Goal: Check status: Verify the current state of an ongoing process or item

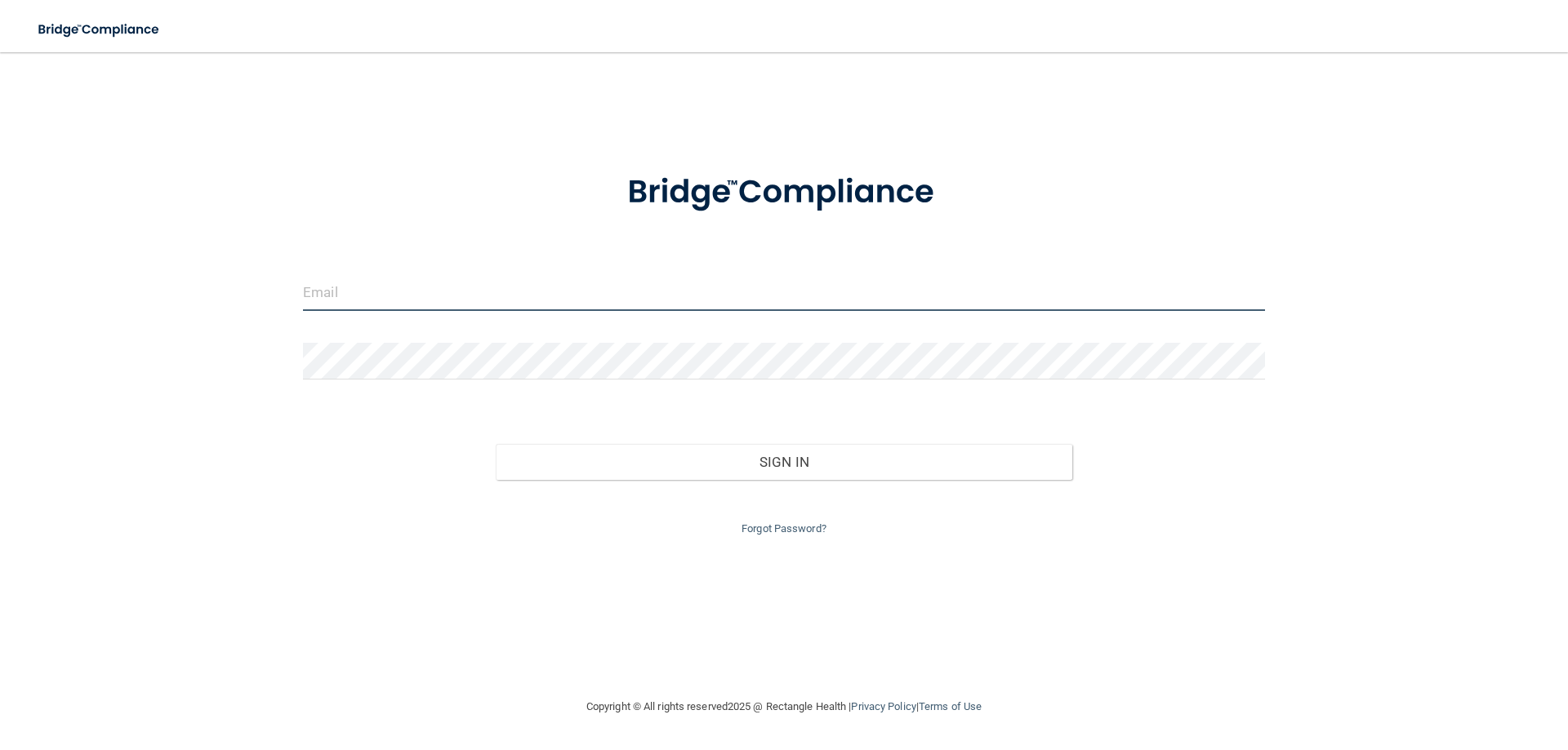
click at [558, 287] on input "email" at bounding box center [784, 292] width 962 height 37
type input "[PERSON_NAME][EMAIL_ADDRESS][PERSON_NAME][DOMAIN_NAME]"
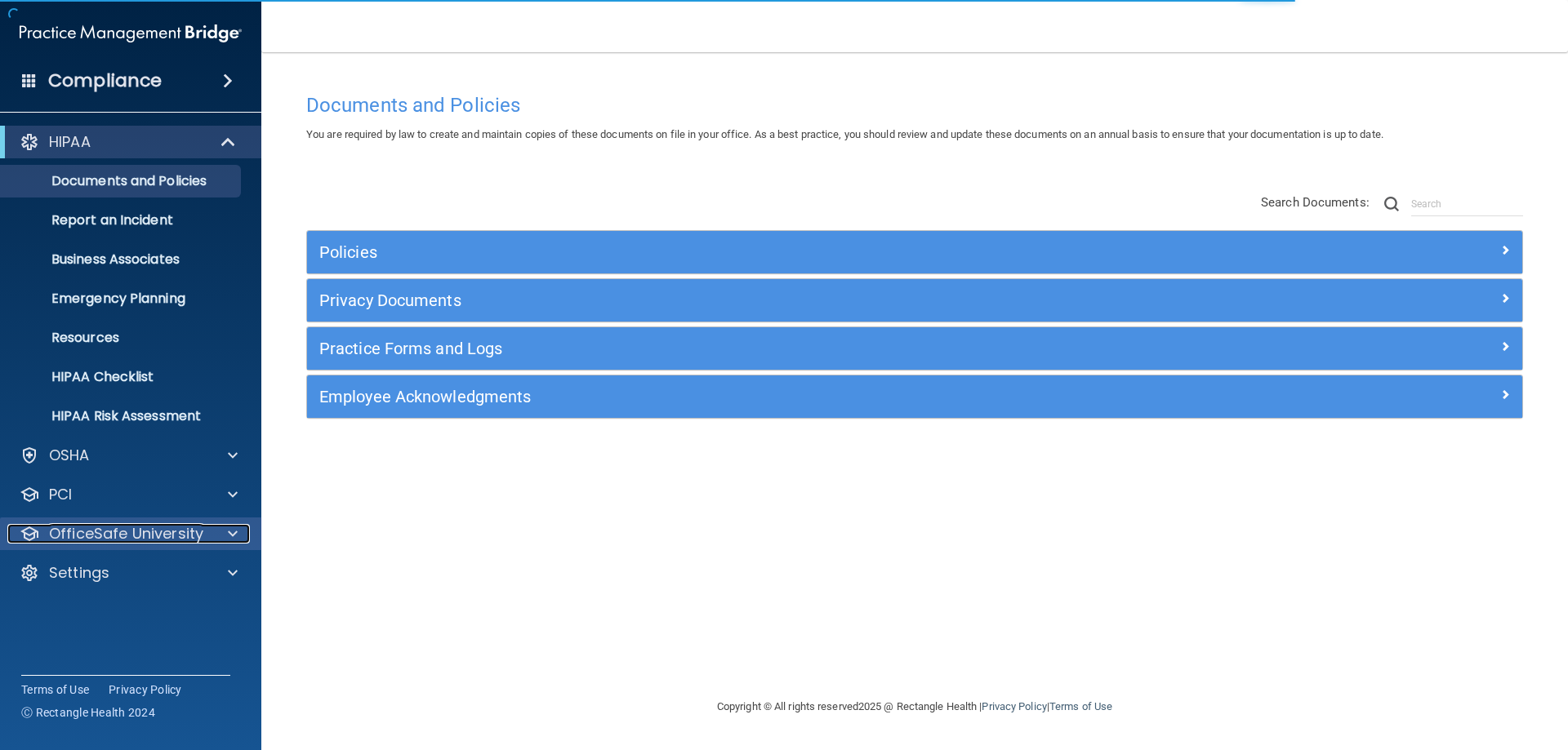
click at [138, 539] on p "OfficeSafe University" at bounding box center [126, 533] width 154 height 20
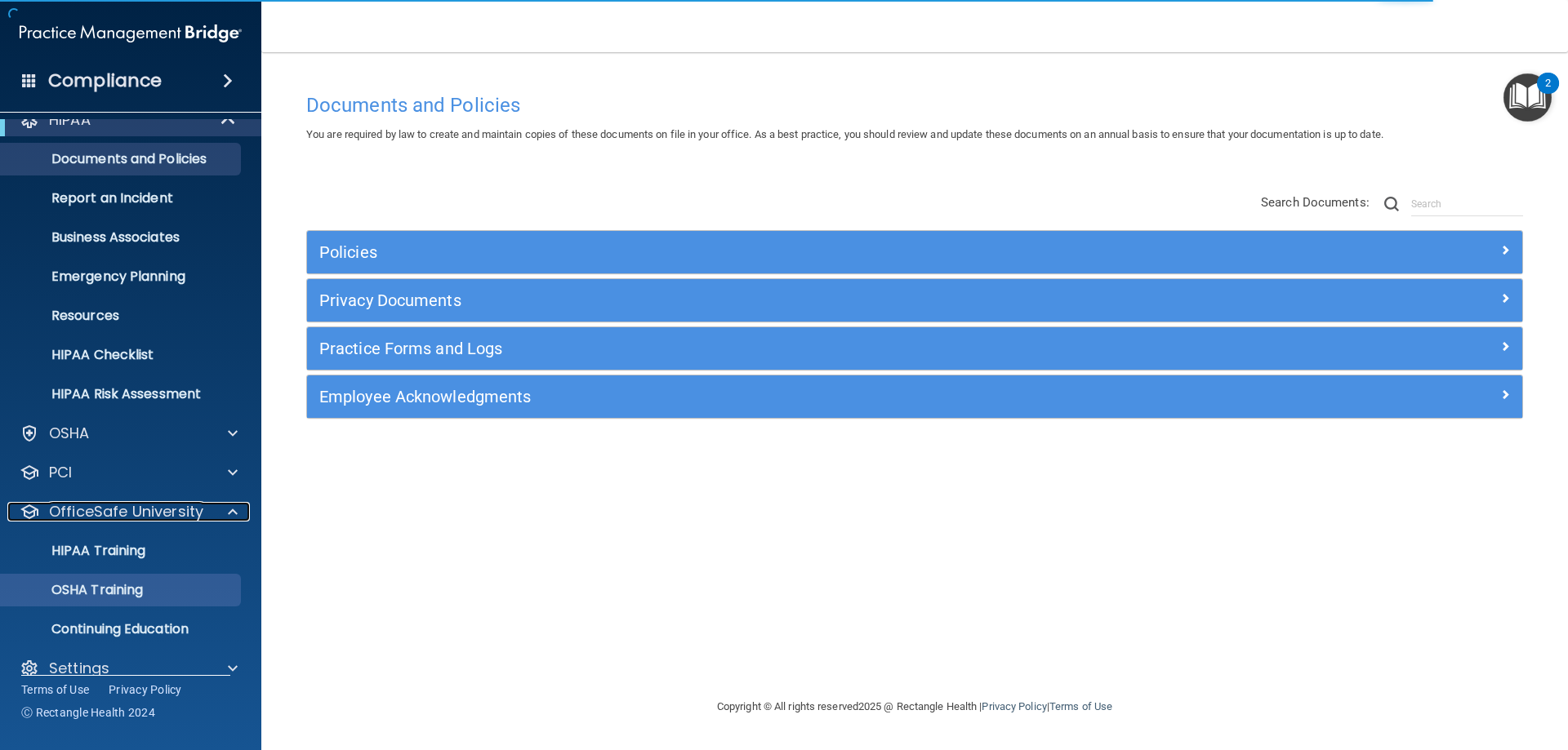
scroll to position [45, 0]
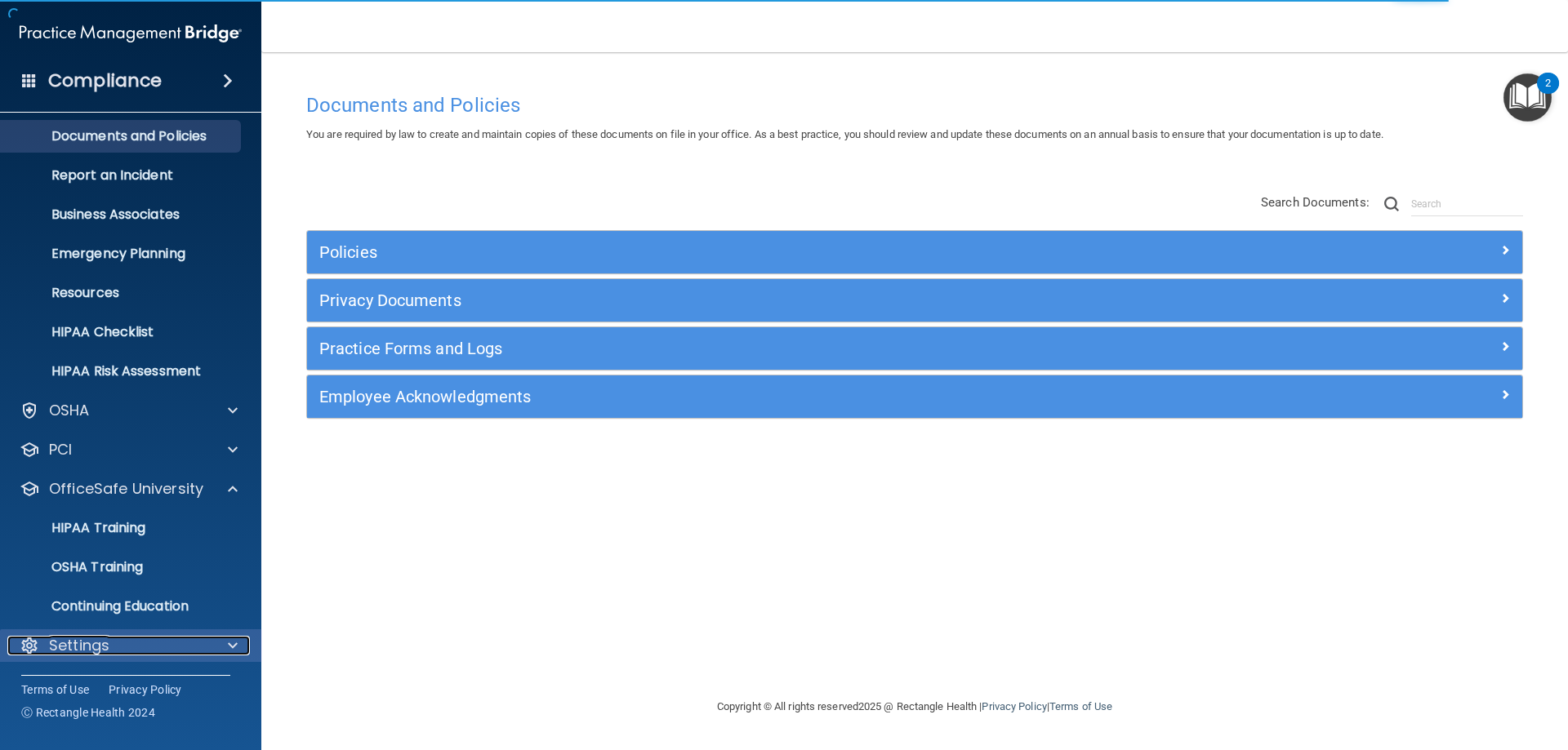
click at [116, 642] on div "Settings" at bounding box center [109, 646] width 202 height 20
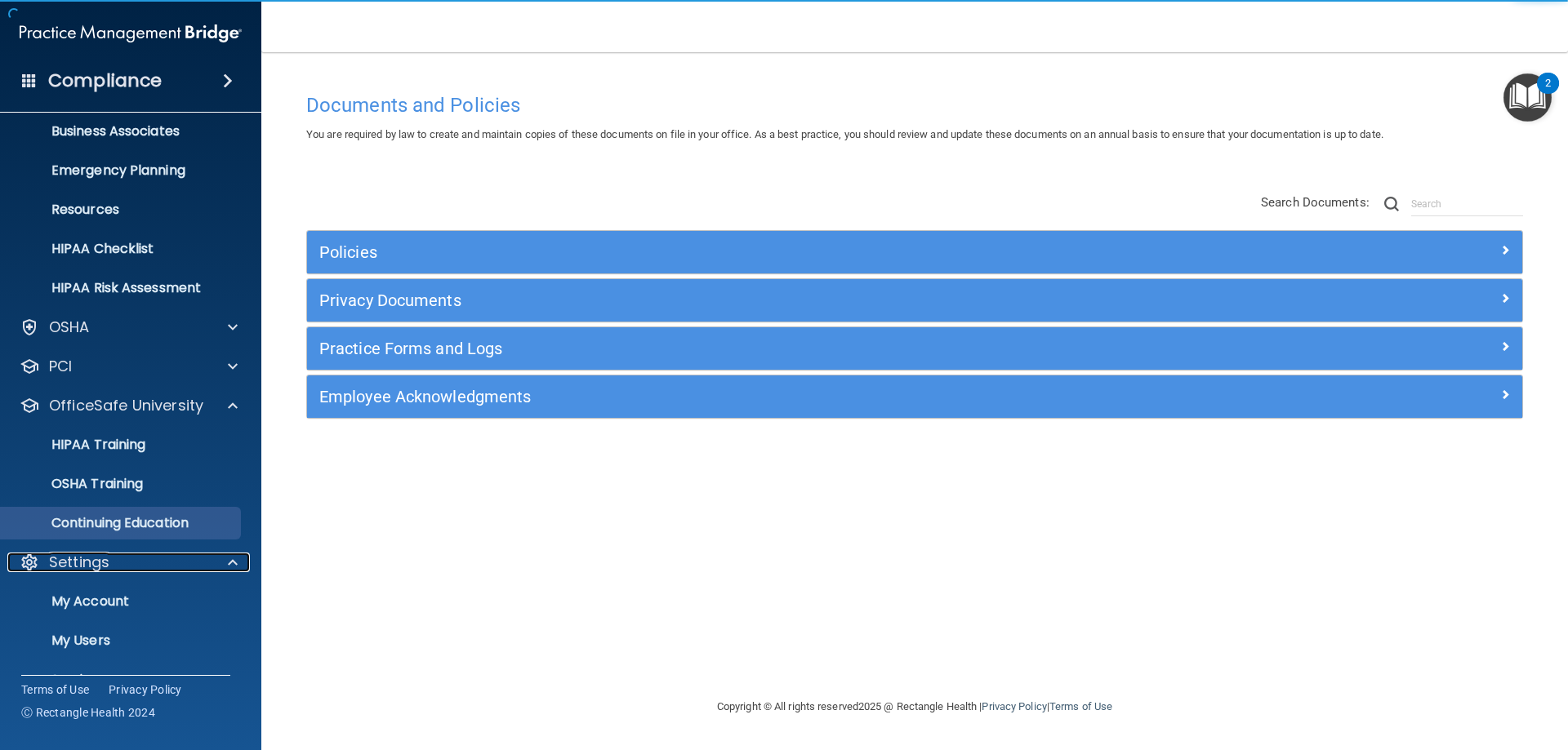
scroll to position [153, 0]
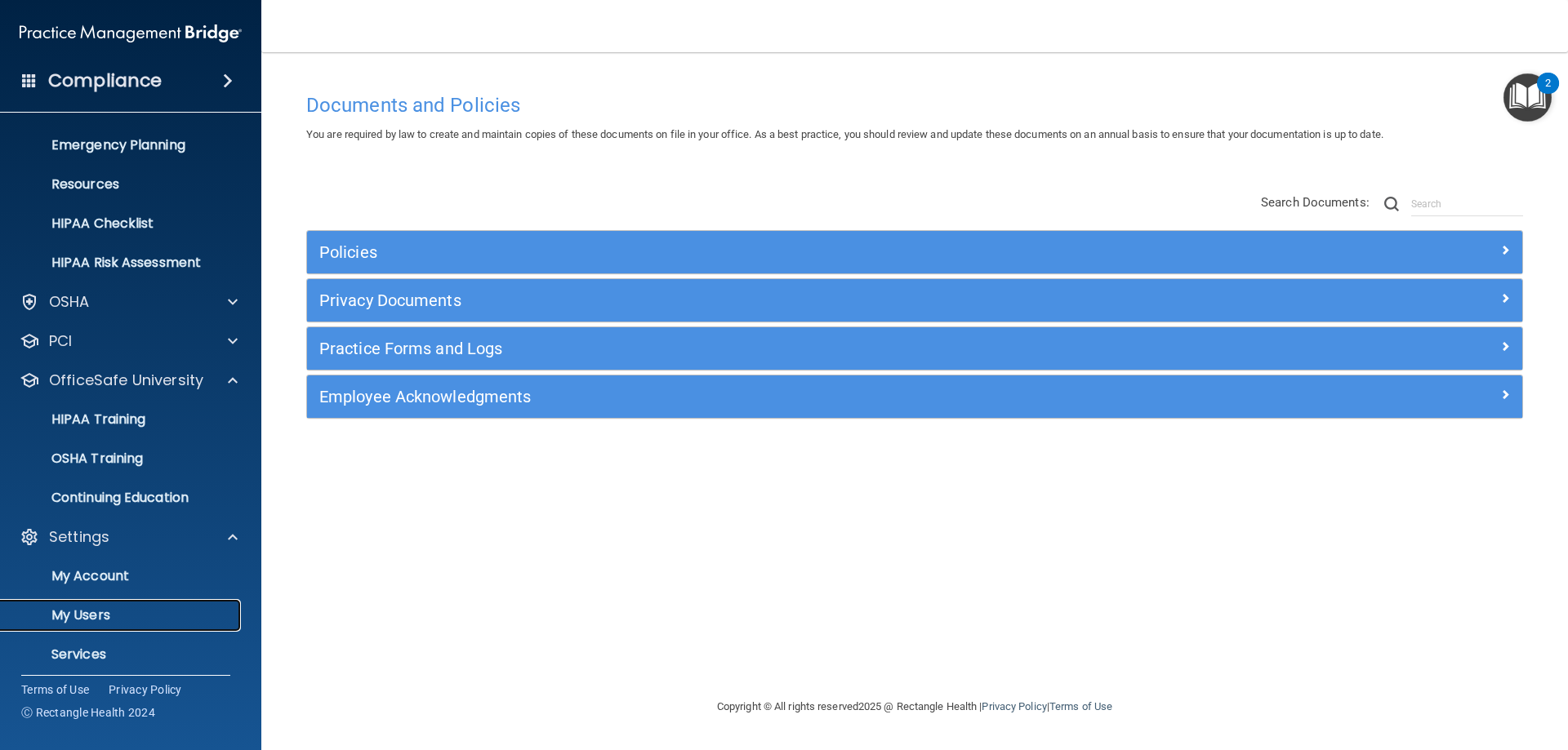
click at [128, 612] on p "My Users" at bounding box center [122, 615] width 223 height 16
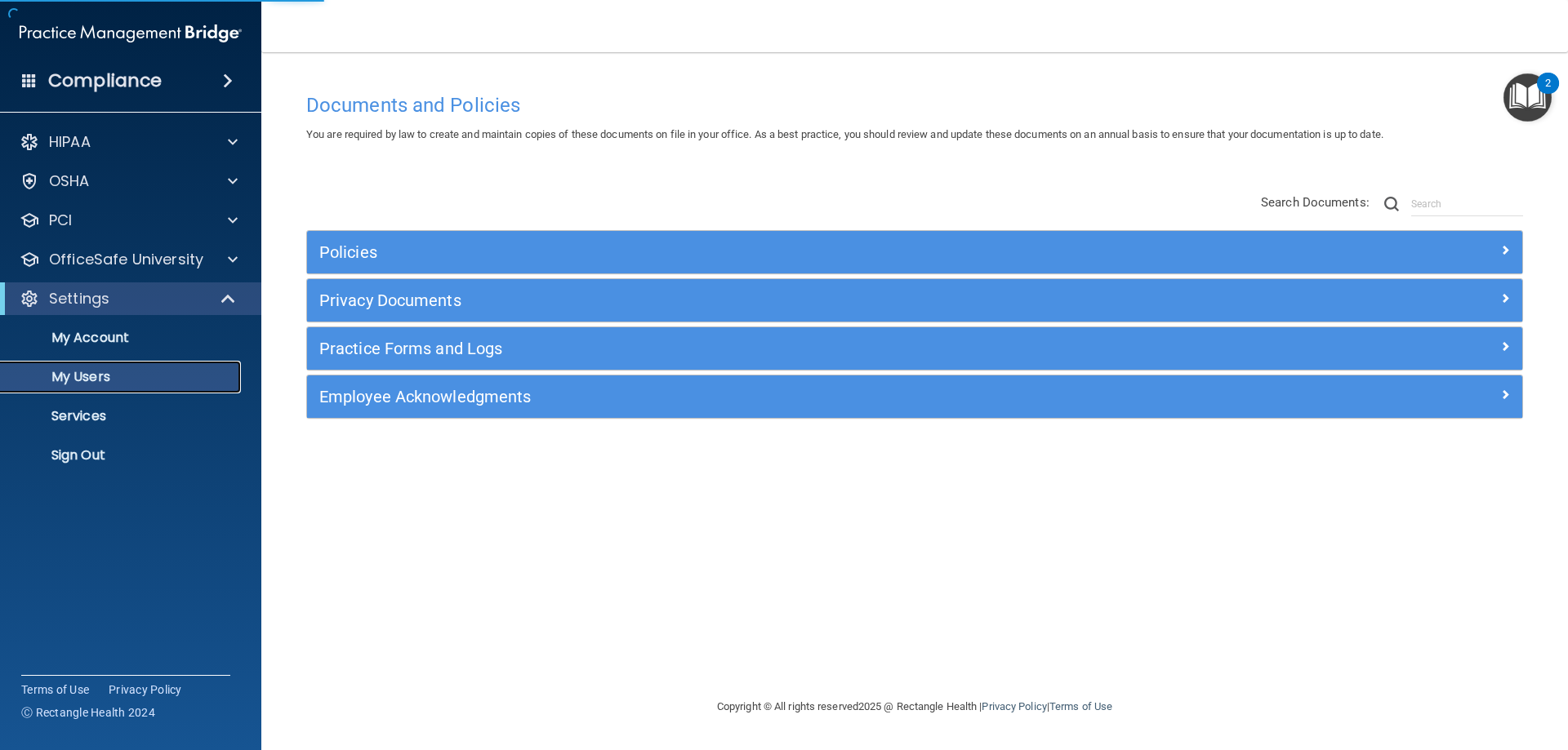
select select "20"
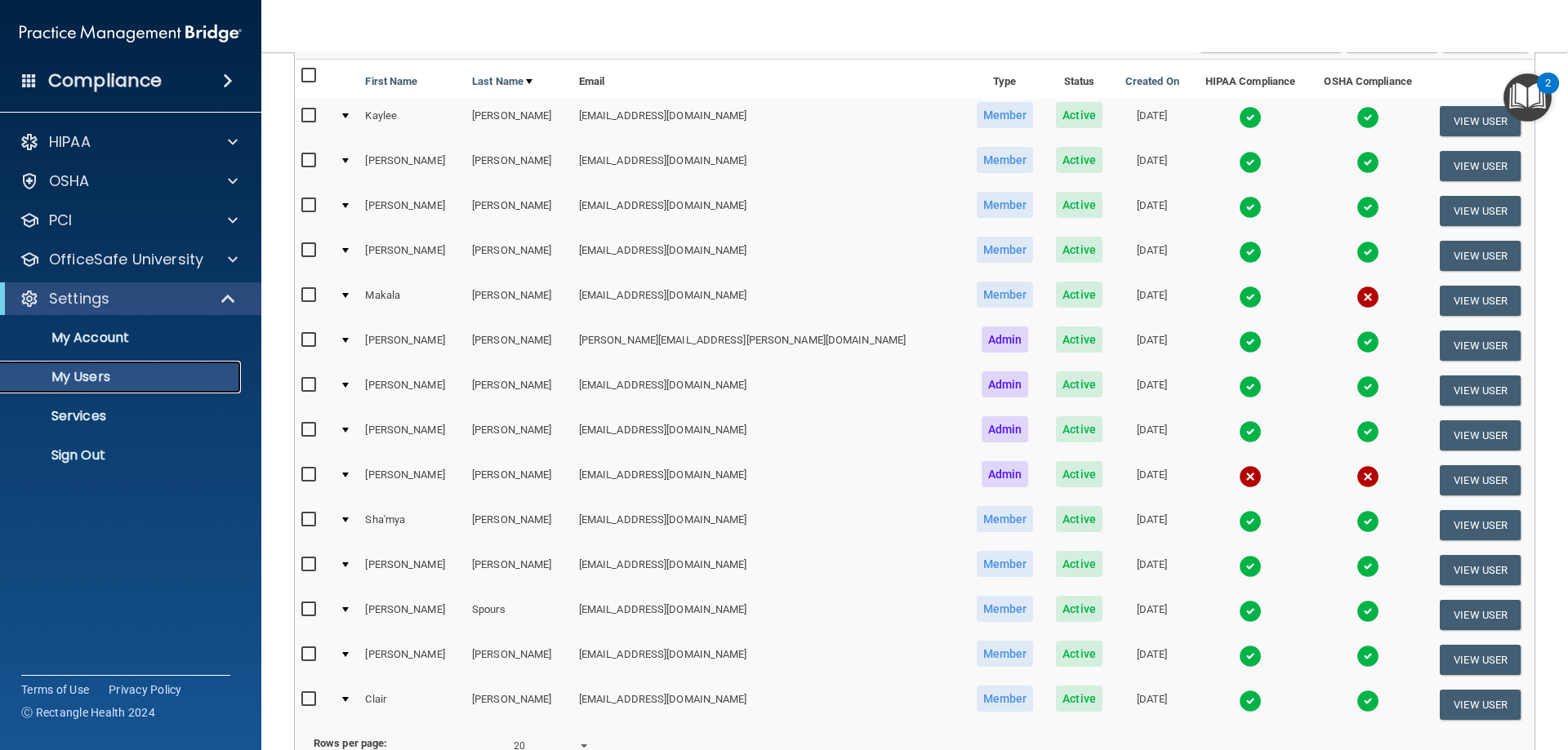
scroll to position [190, 0]
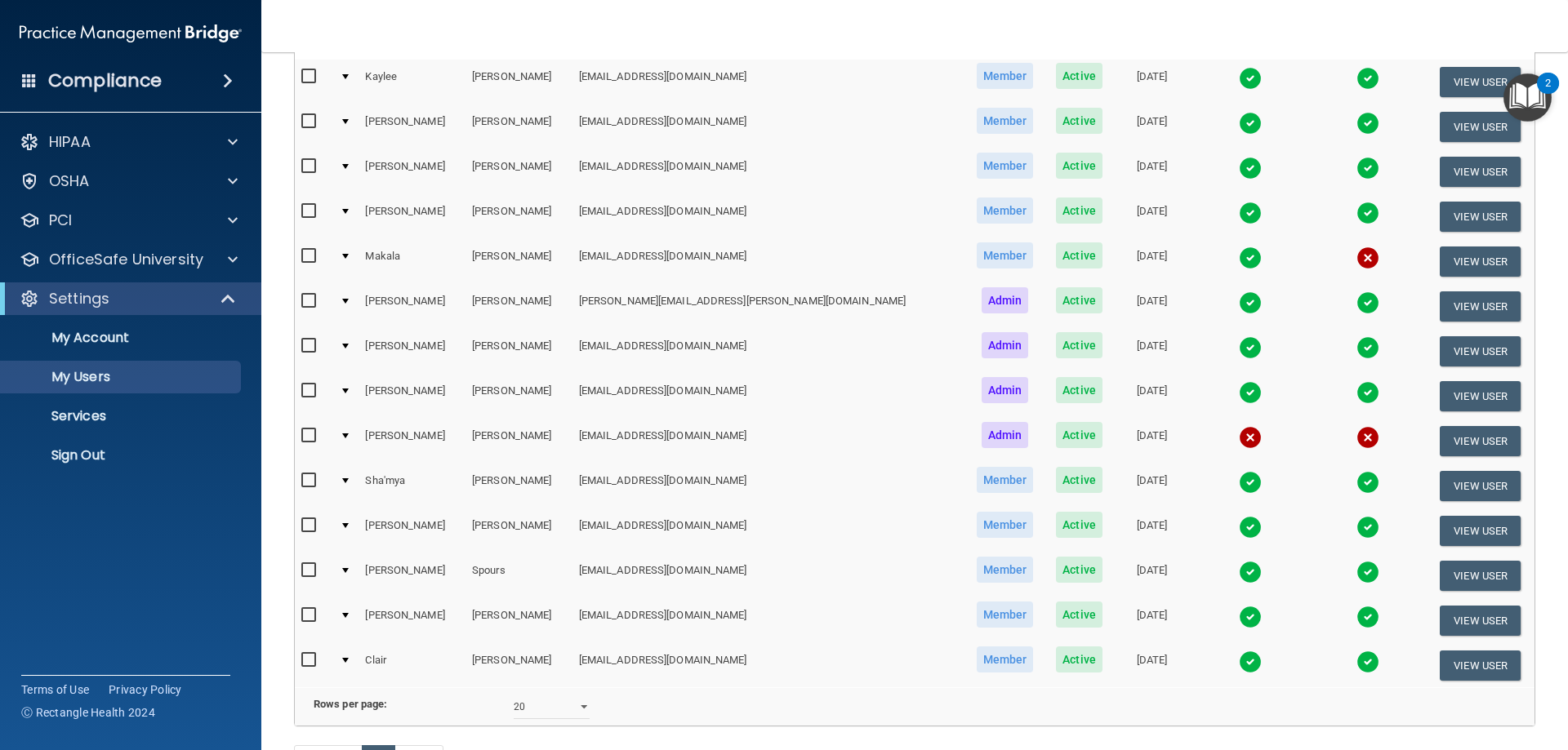
click at [1238, 667] on img at bounding box center [1249, 662] width 23 height 23
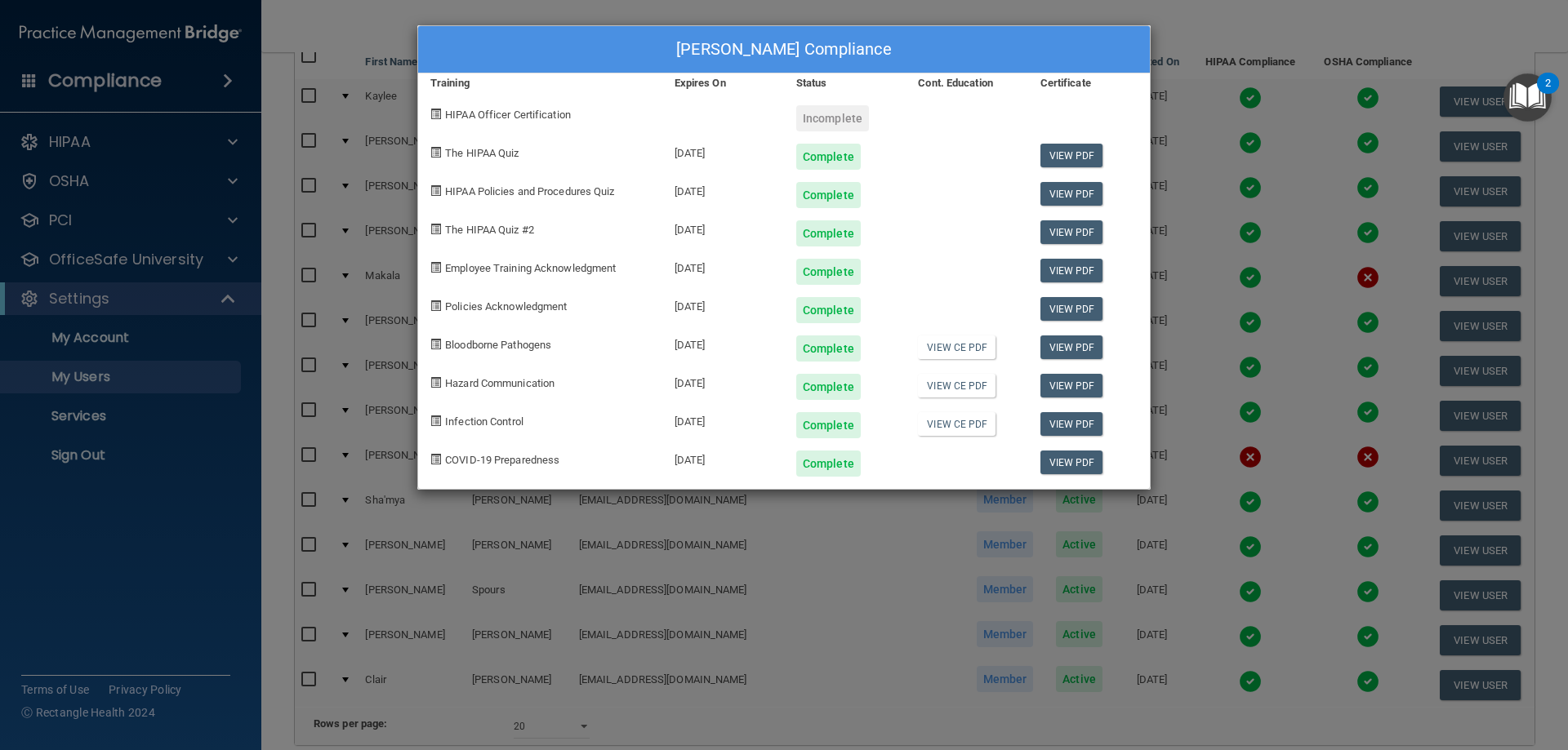
click at [1163, 9] on div "[PERSON_NAME] Compliance Training Expires On Status Cont. Education Certificate…" at bounding box center [784, 375] width 1568 height 750
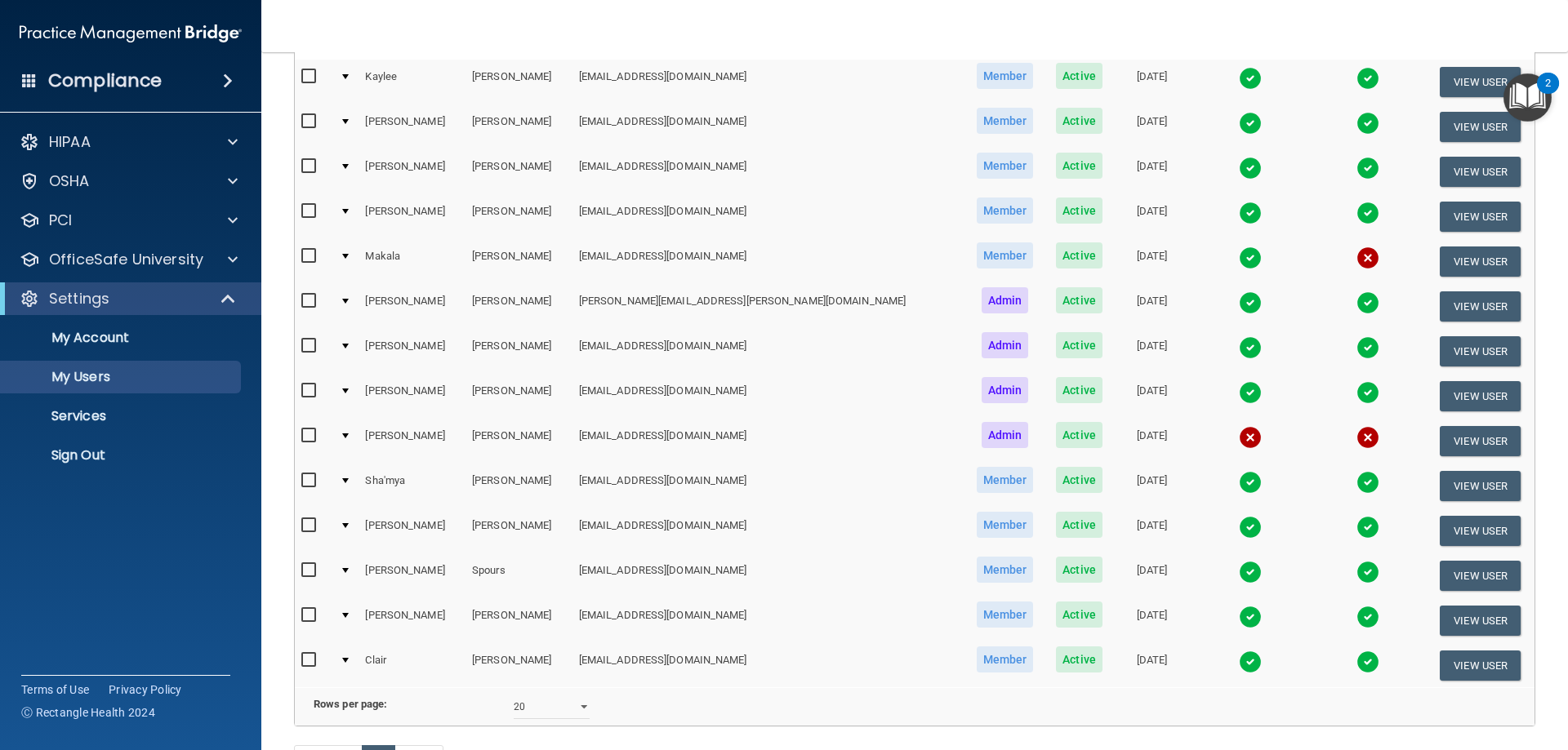
click at [1238, 262] on img at bounding box center [1249, 258] width 23 height 23
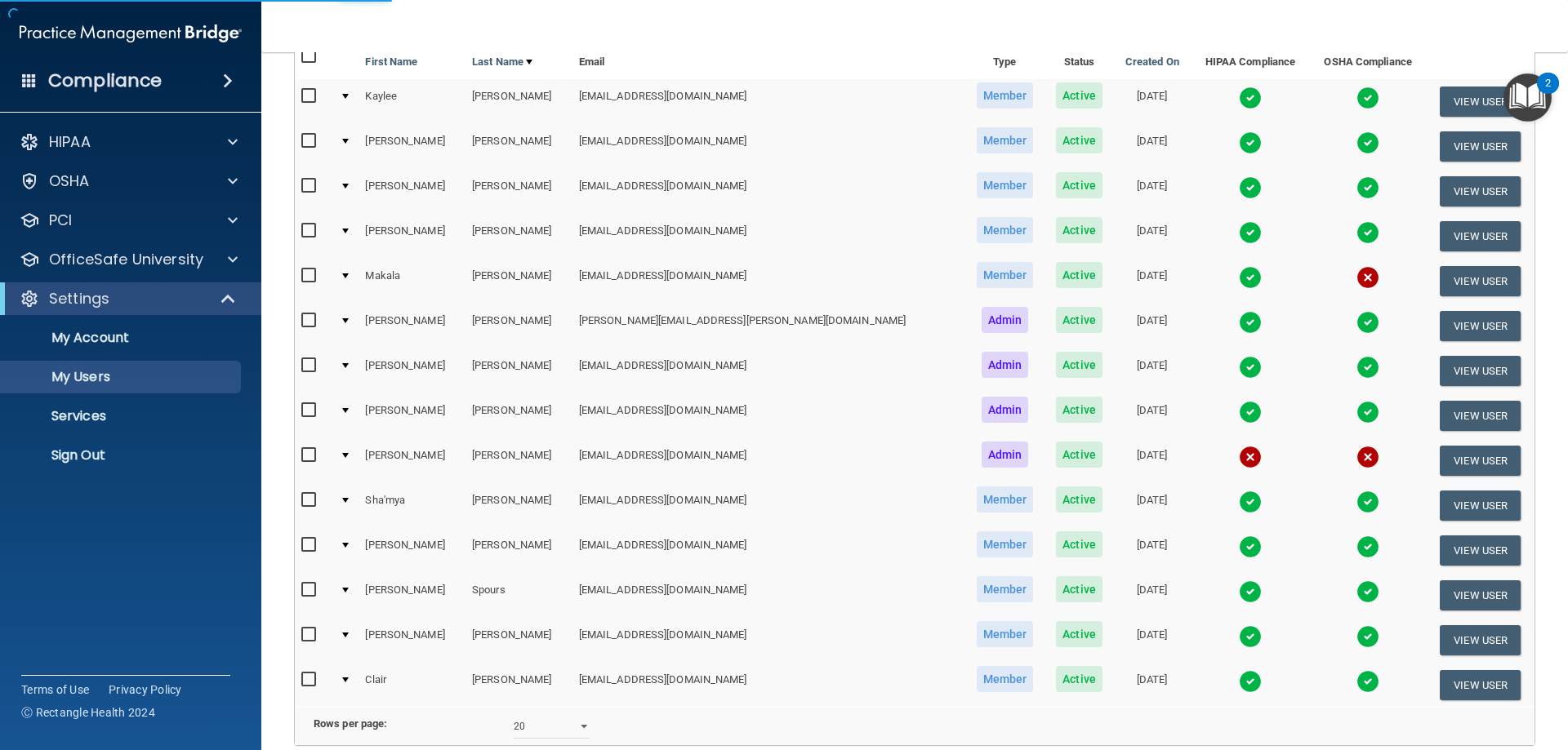
click at [1238, 269] on img at bounding box center [1249, 277] width 23 height 23
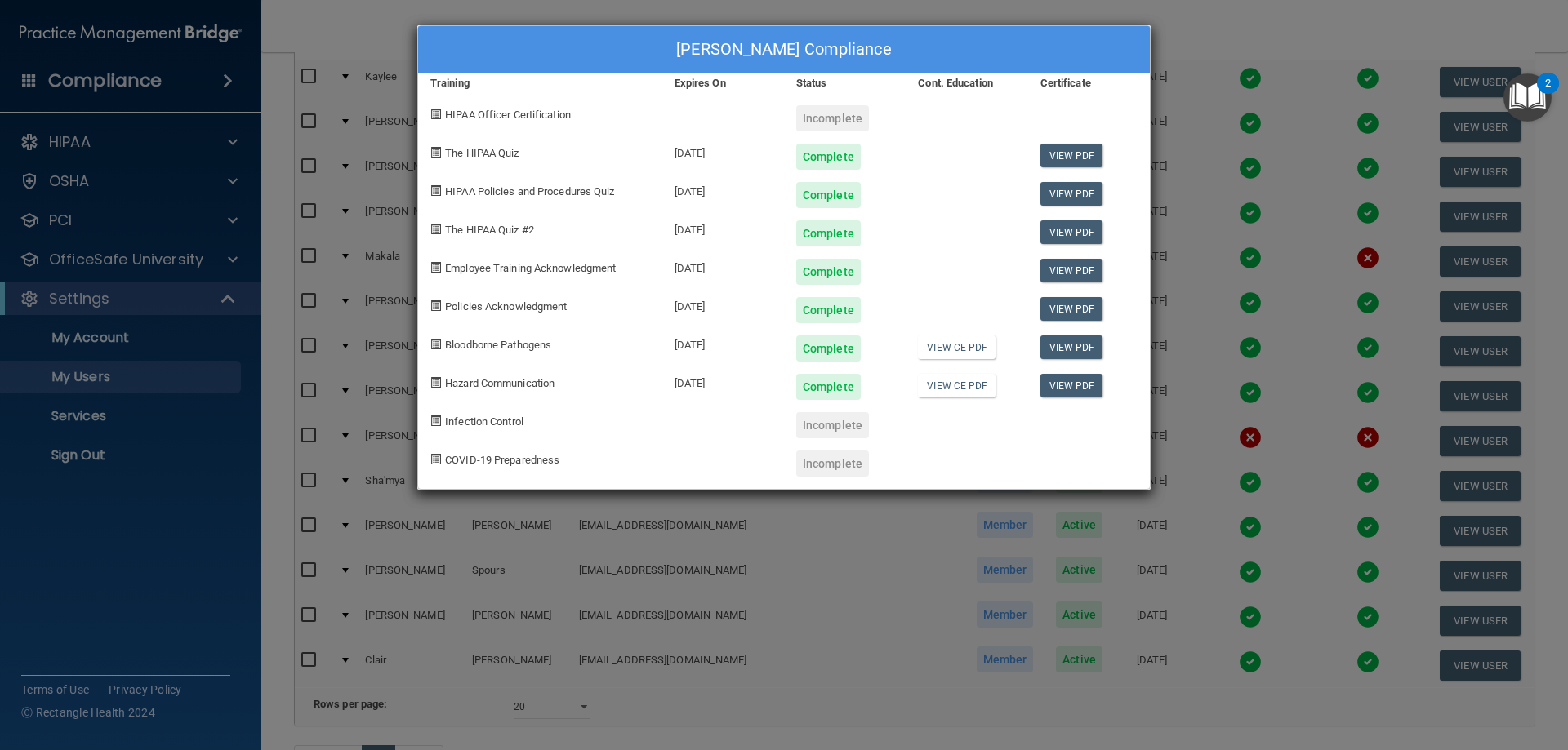
click at [1221, 21] on div "[PERSON_NAME] Compliance Training Expires On Status Cont. Education Certificate…" at bounding box center [784, 375] width 1568 height 750
click at [1222, 28] on div "[PERSON_NAME] Compliance Training Expires On Status Cont. Education Certificate…" at bounding box center [784, 375] width 1568 height 750
